Goal: Task Accomplishment & Management: Manage account settings

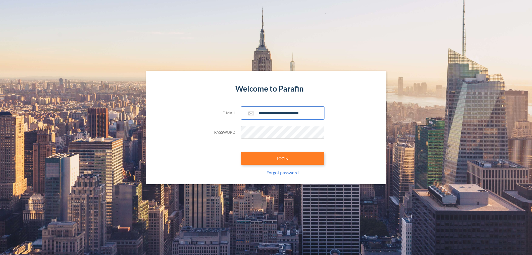
type input "**********"
click at [283, 158] on button "LOGIN" at bounding box center [282, 158] width 83 height 13
